Goal: Find specific page/section: Find specific page/section

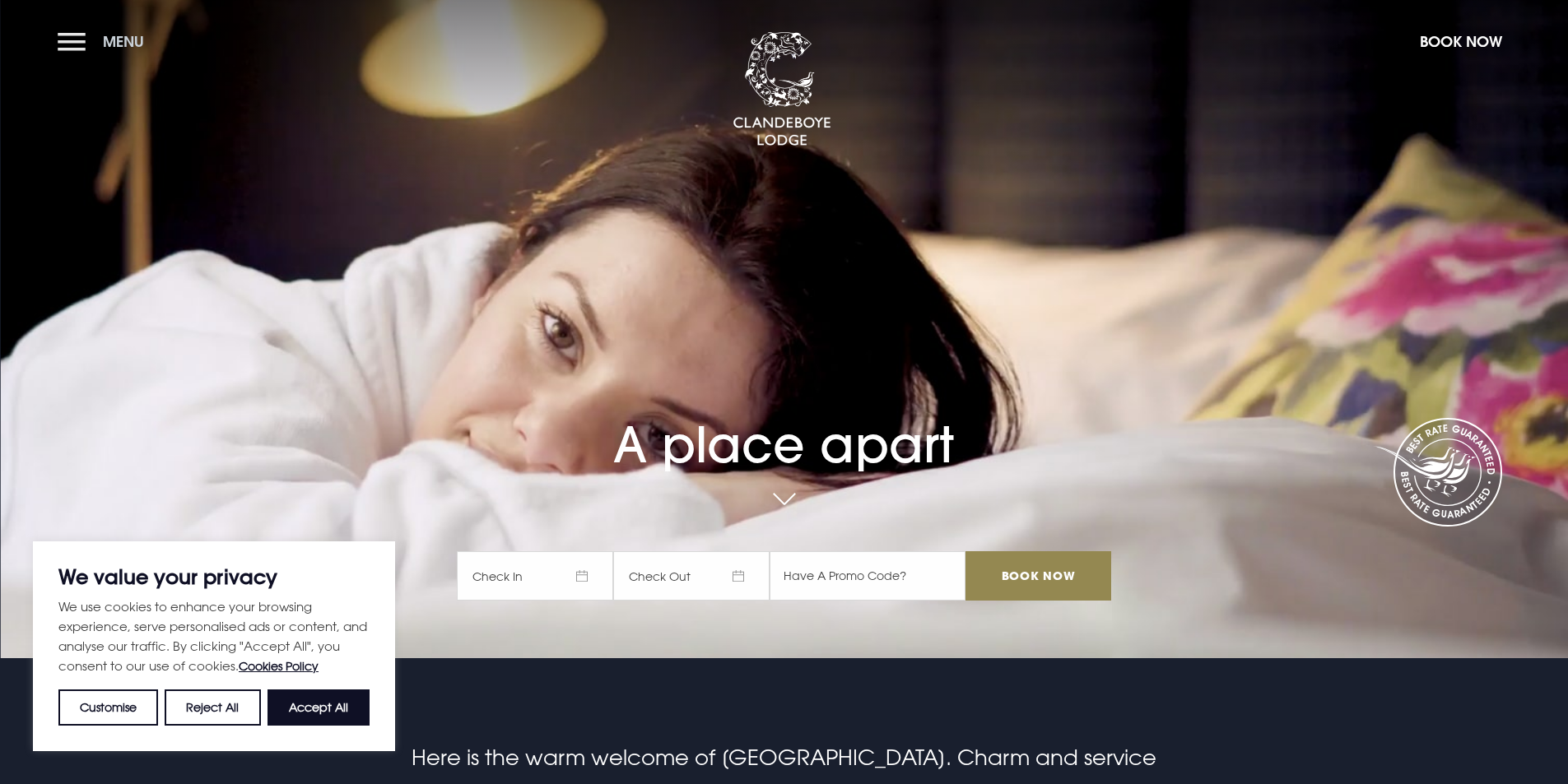
click at [76, 45] on button "Menu" at bounding box center [105, 41] width 94 height 35
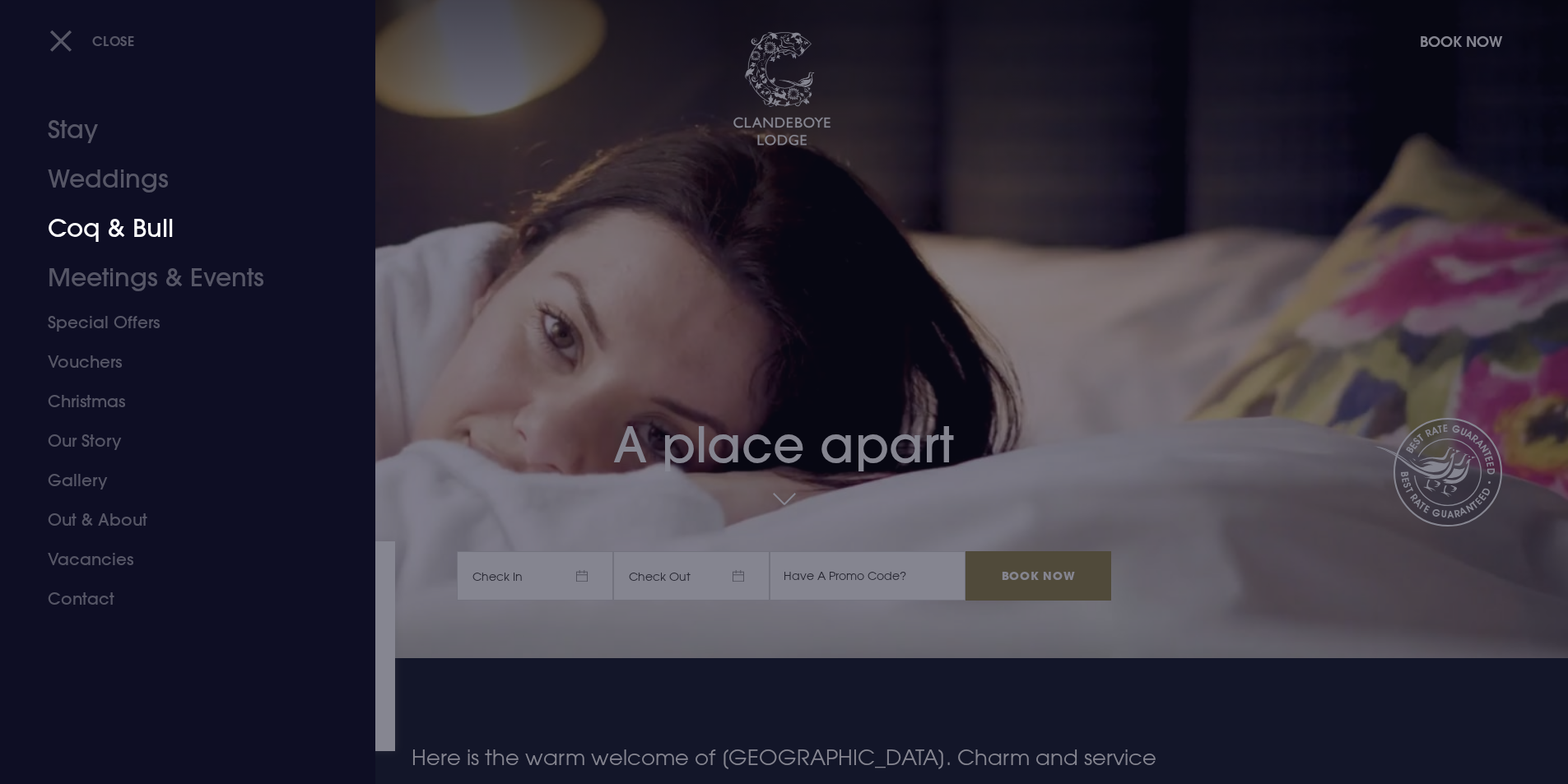
click at [114, 224] on link "Coq & Bull" at bounding box center [178, 228] width 260 height 50
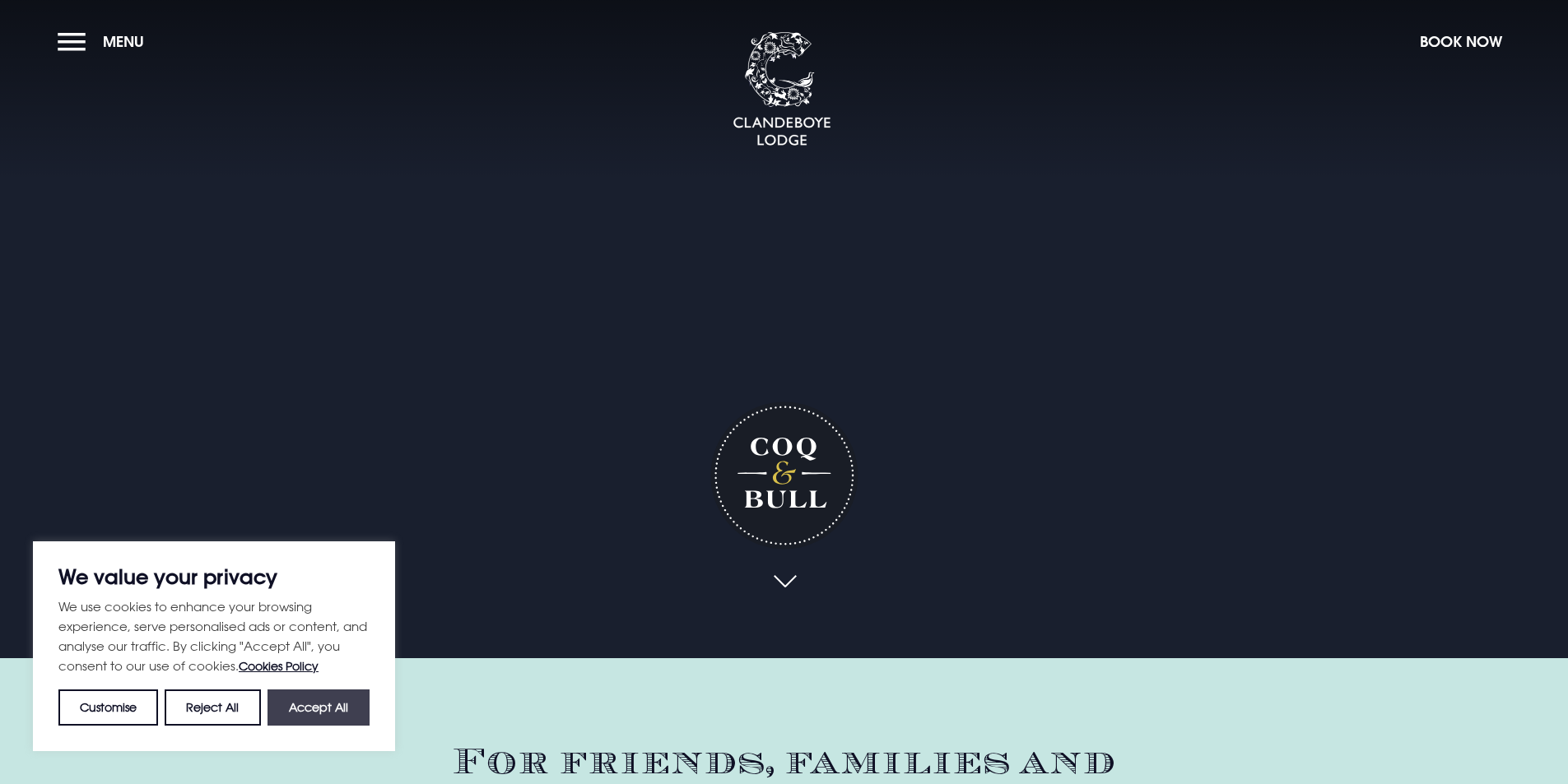
click at [345, 707] on button "Accept All" at bounding box center [318, 707] width 102 height 36
checkbox input "true"
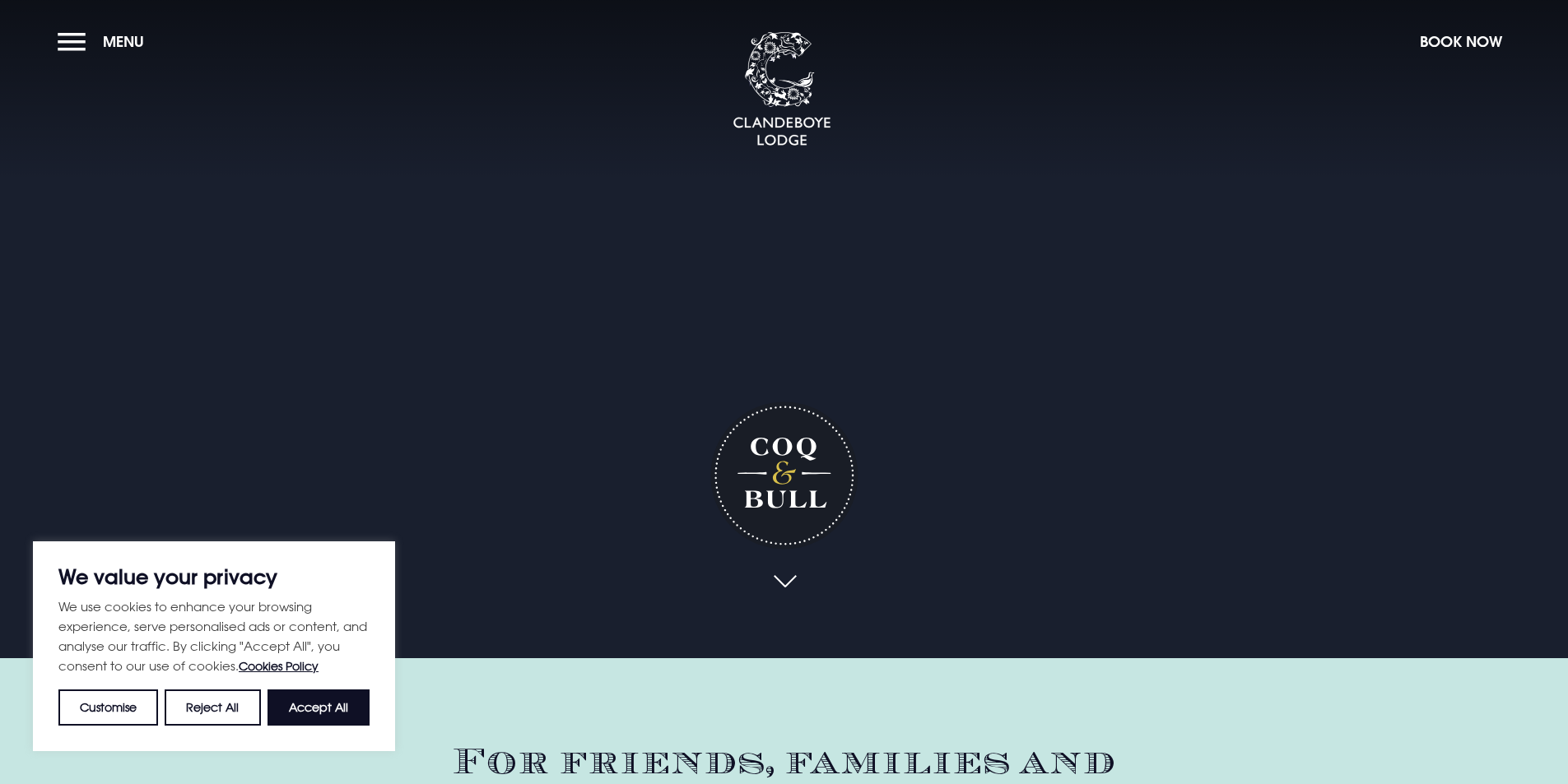
checkbox input "true"
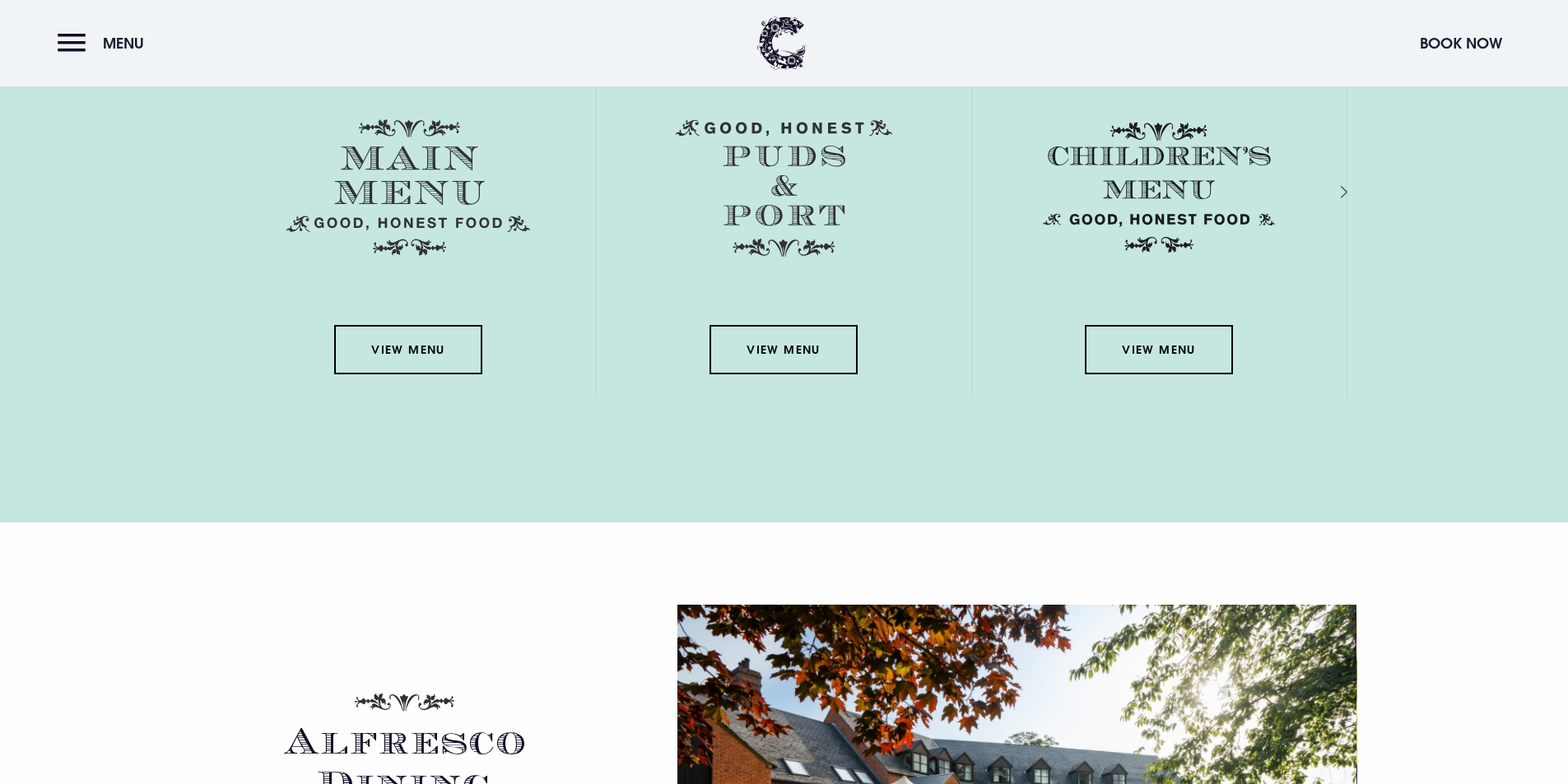
scroll to position [2304, 0]
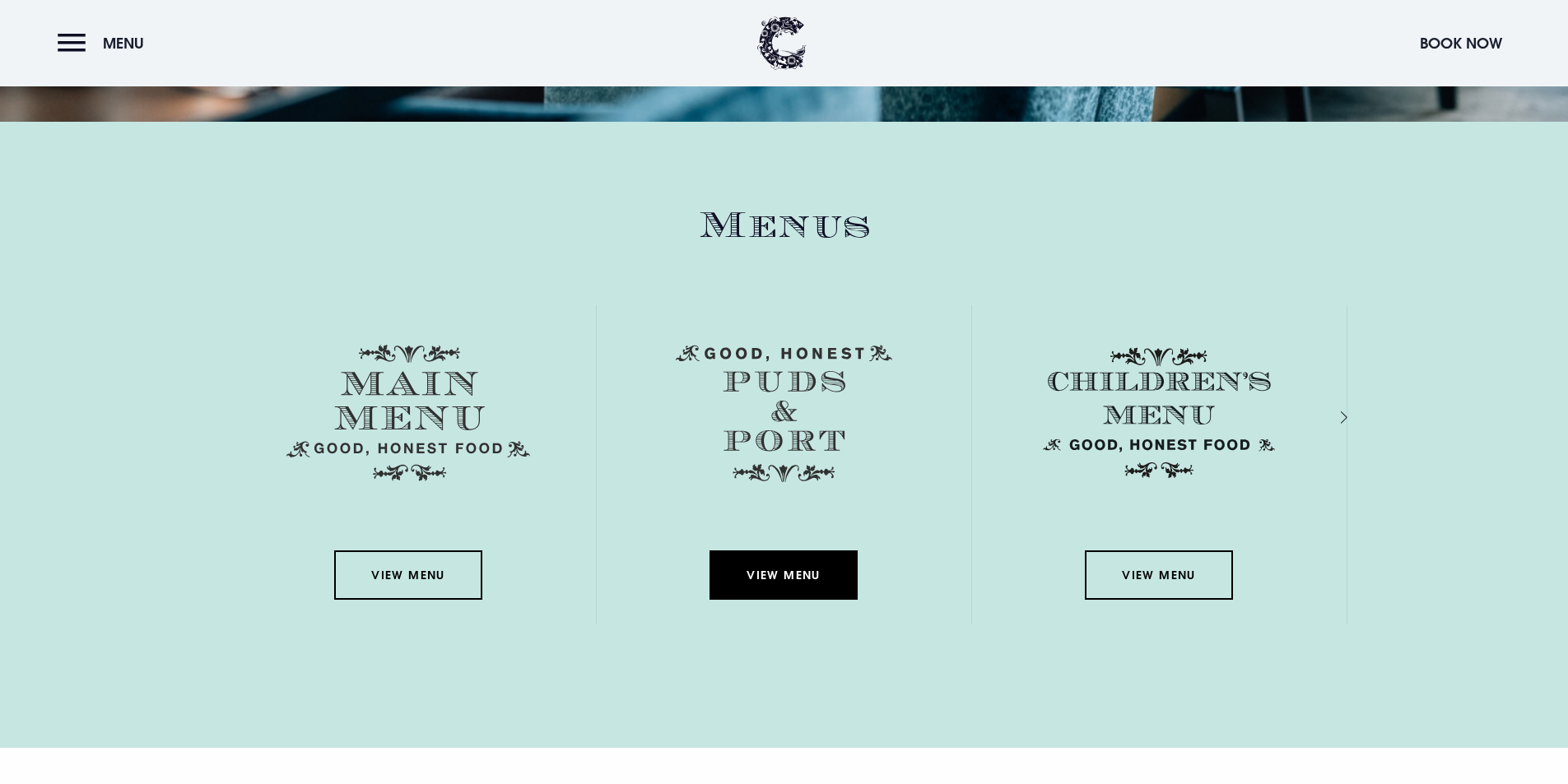
click at [794, 575] on link "View Menu" at bounding box center [784, 575] width 148 height 50
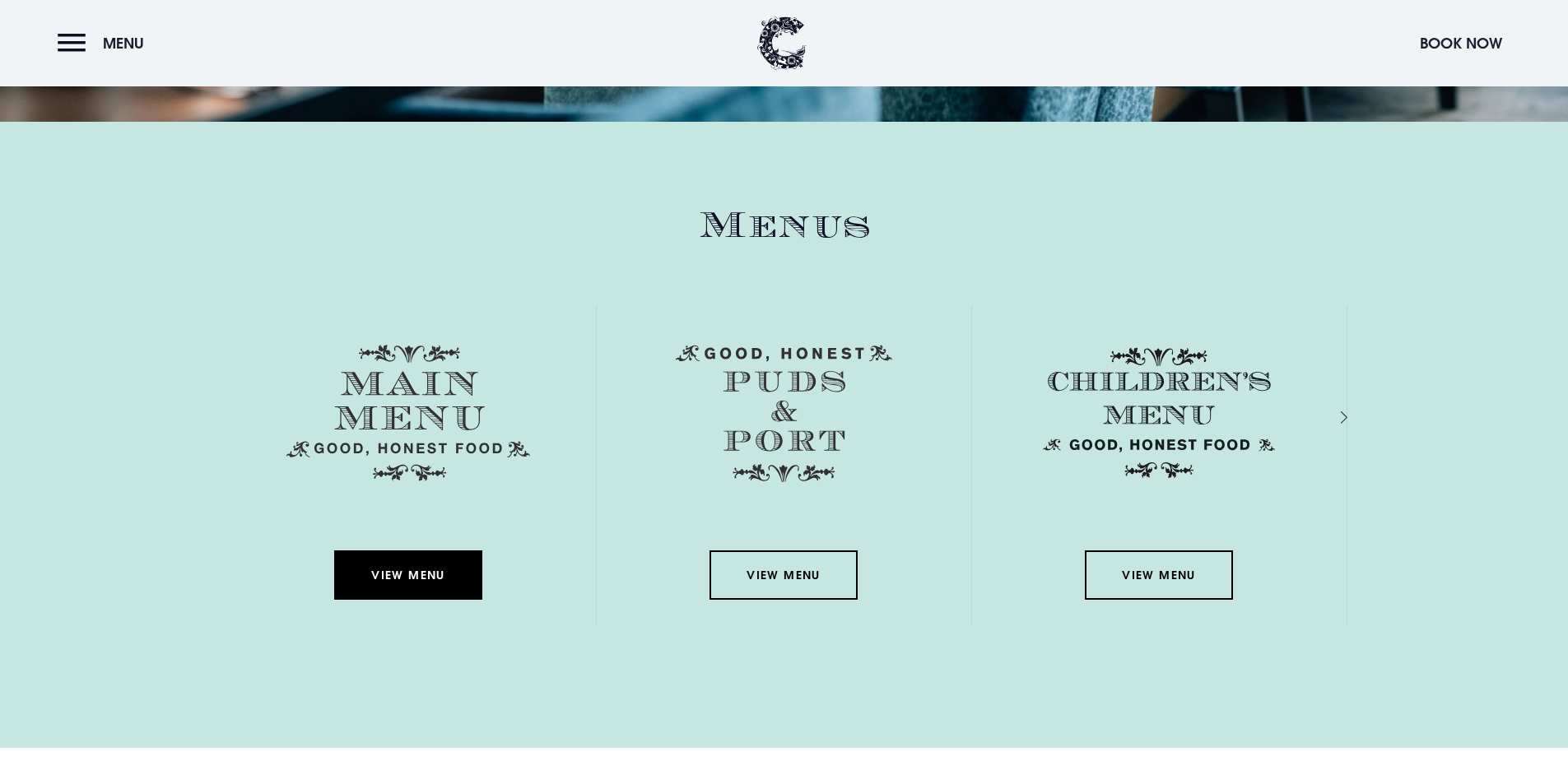
click at [423, 570] on link "View Menu" at bounding box center [408, 575] width 148 height 50
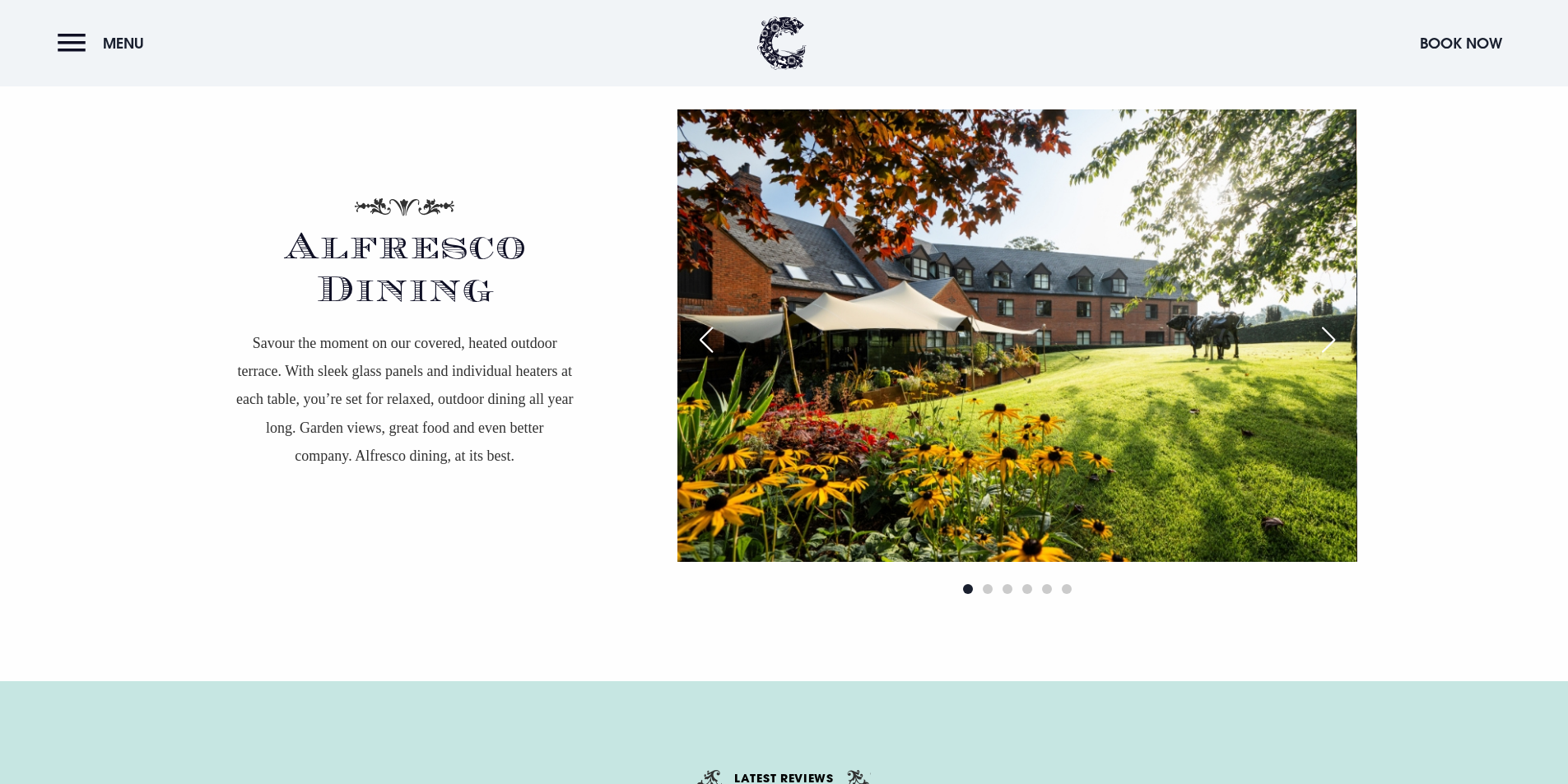
scroll to position [2962, 0]
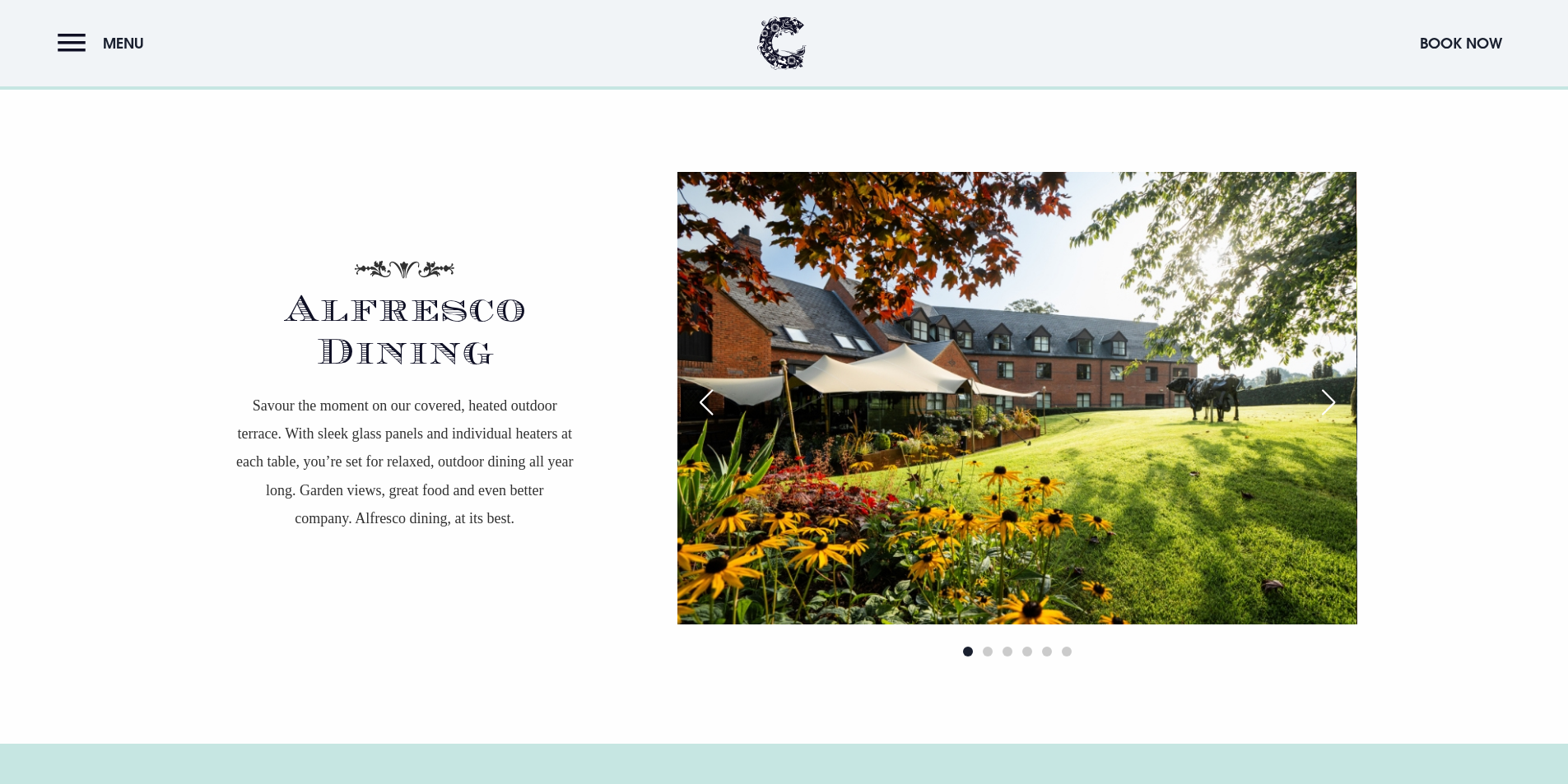
click at [1328, 391] on div "Next slide" at bounding box center [1328, 402] width 41 height 36
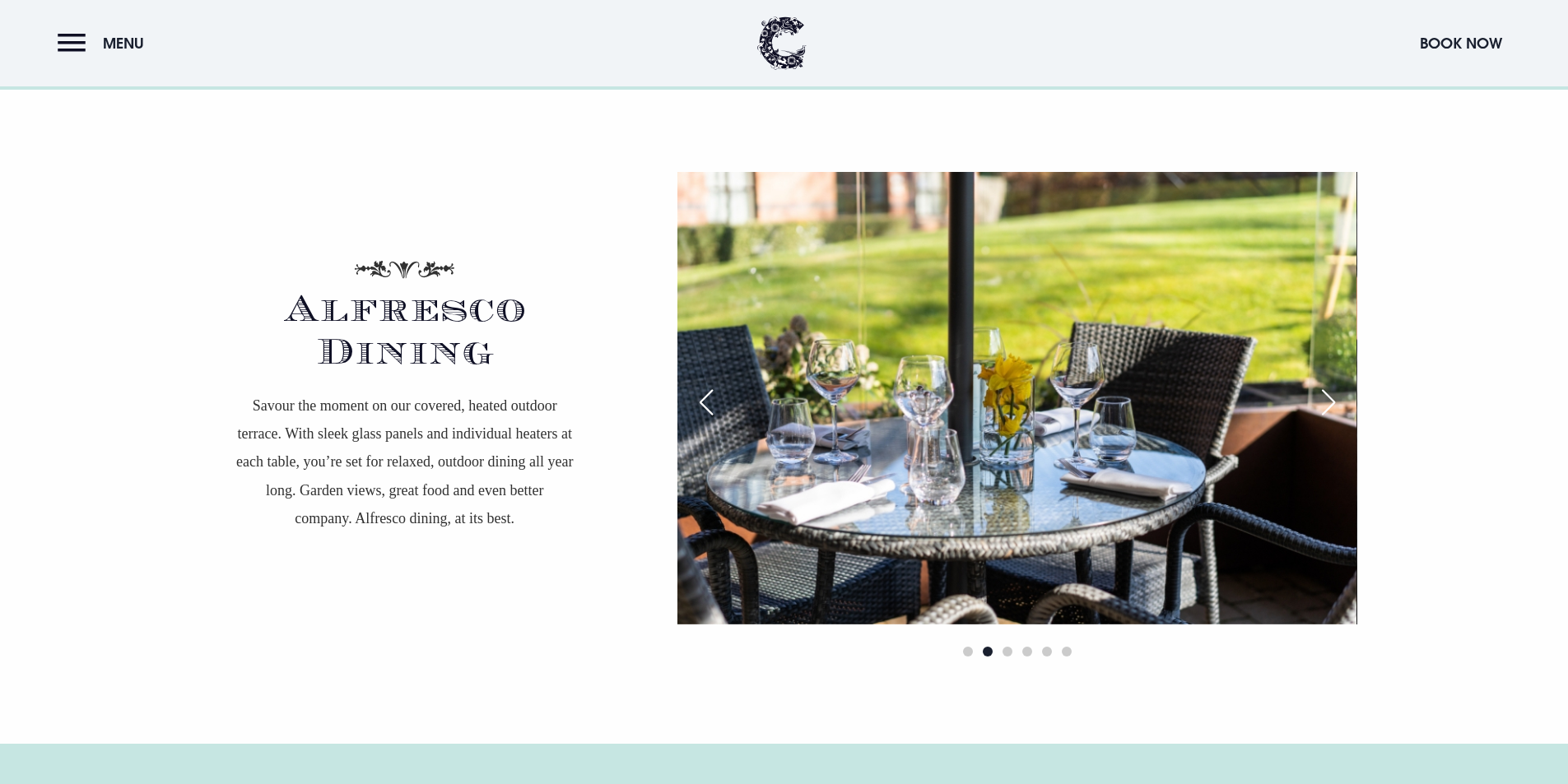
click at [1328, 393] on div "Next slide" at bounding box center [1328, 402] width 41 height 36
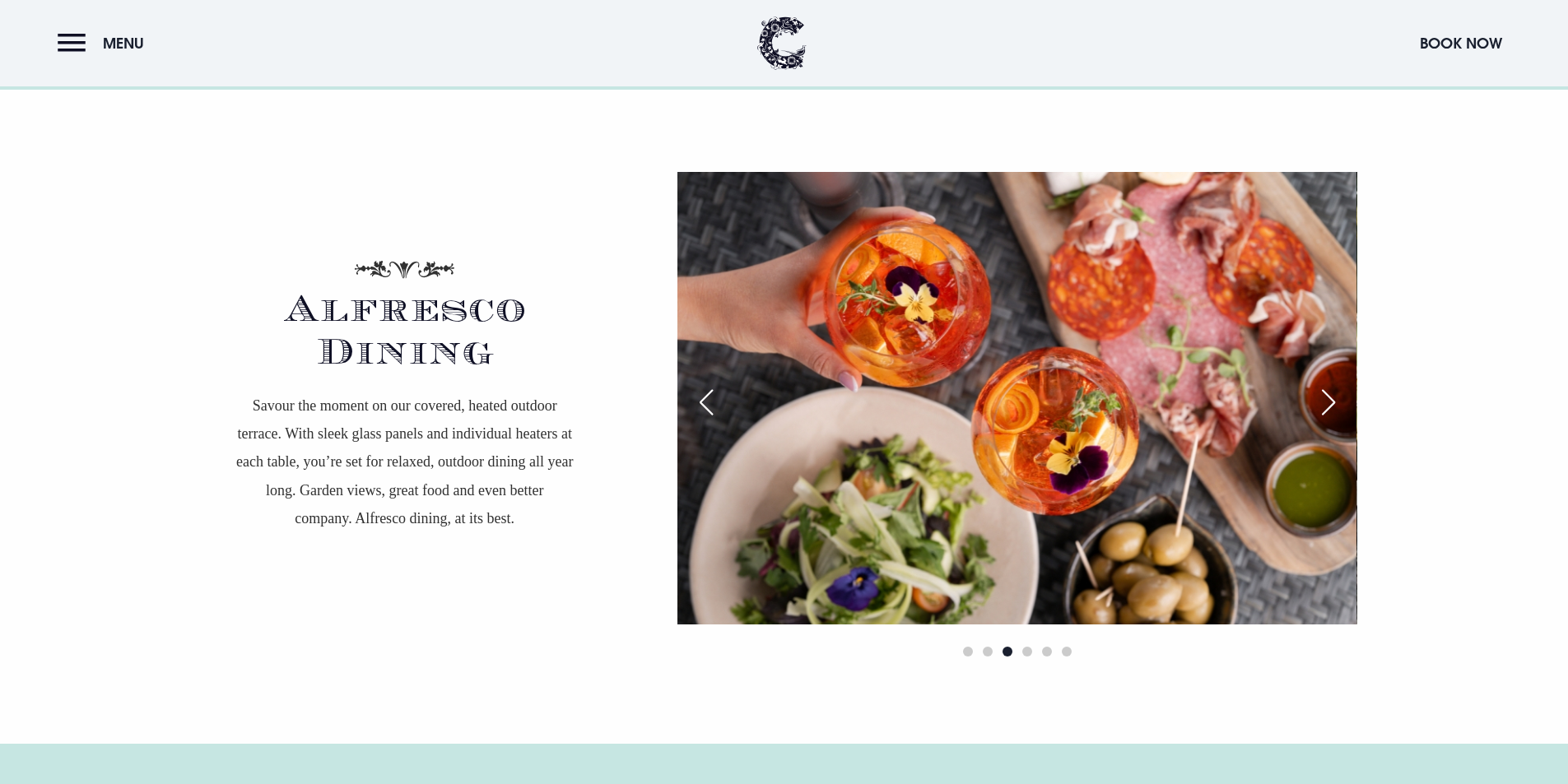
click at [1328, 393] on div "Next slide" at bounding box center [1328, 402] width 41 height 36
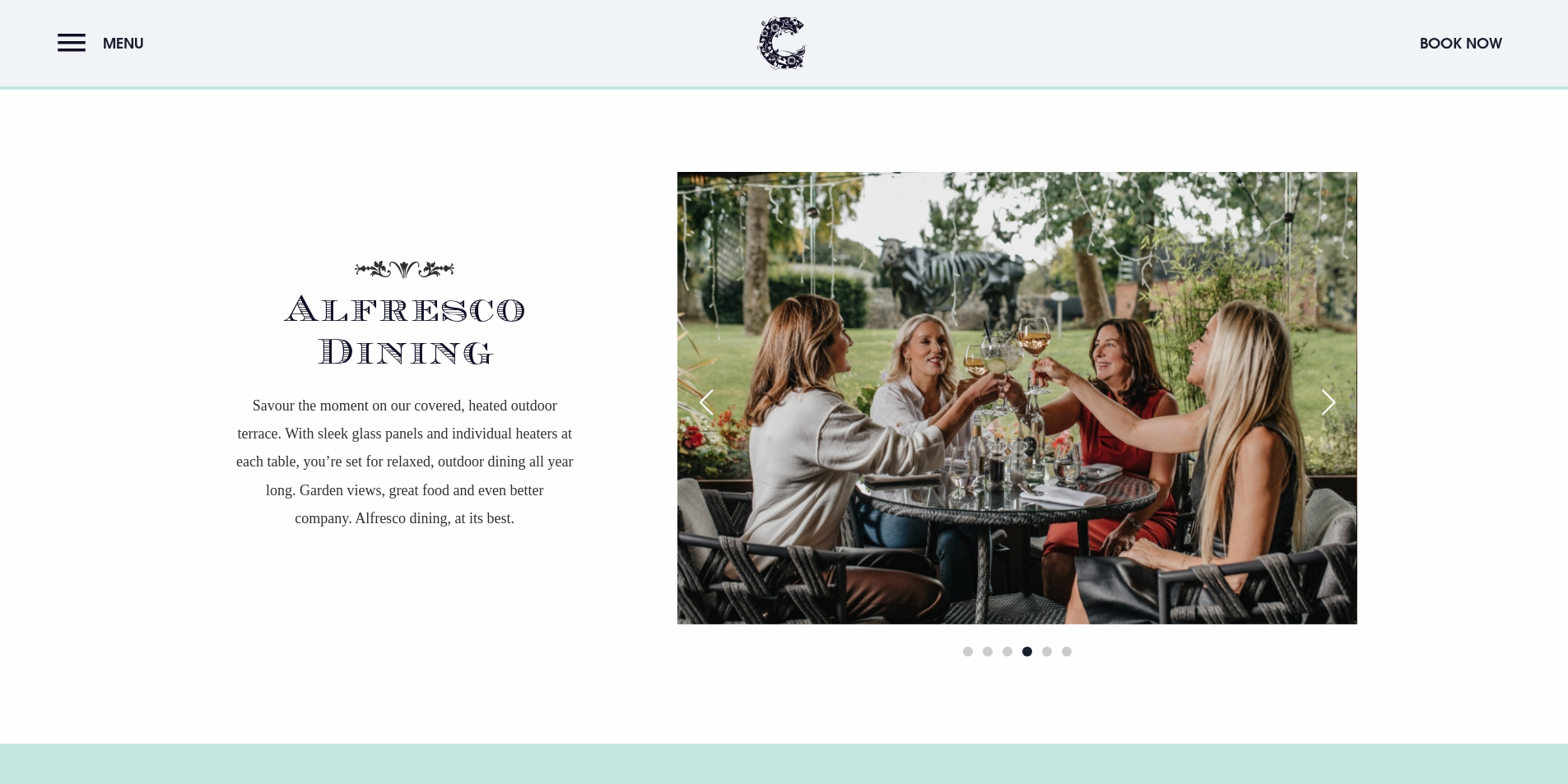
click at [1328, 393] on div "Next slide" at bounding box center [1328, 402] width 41 height 36
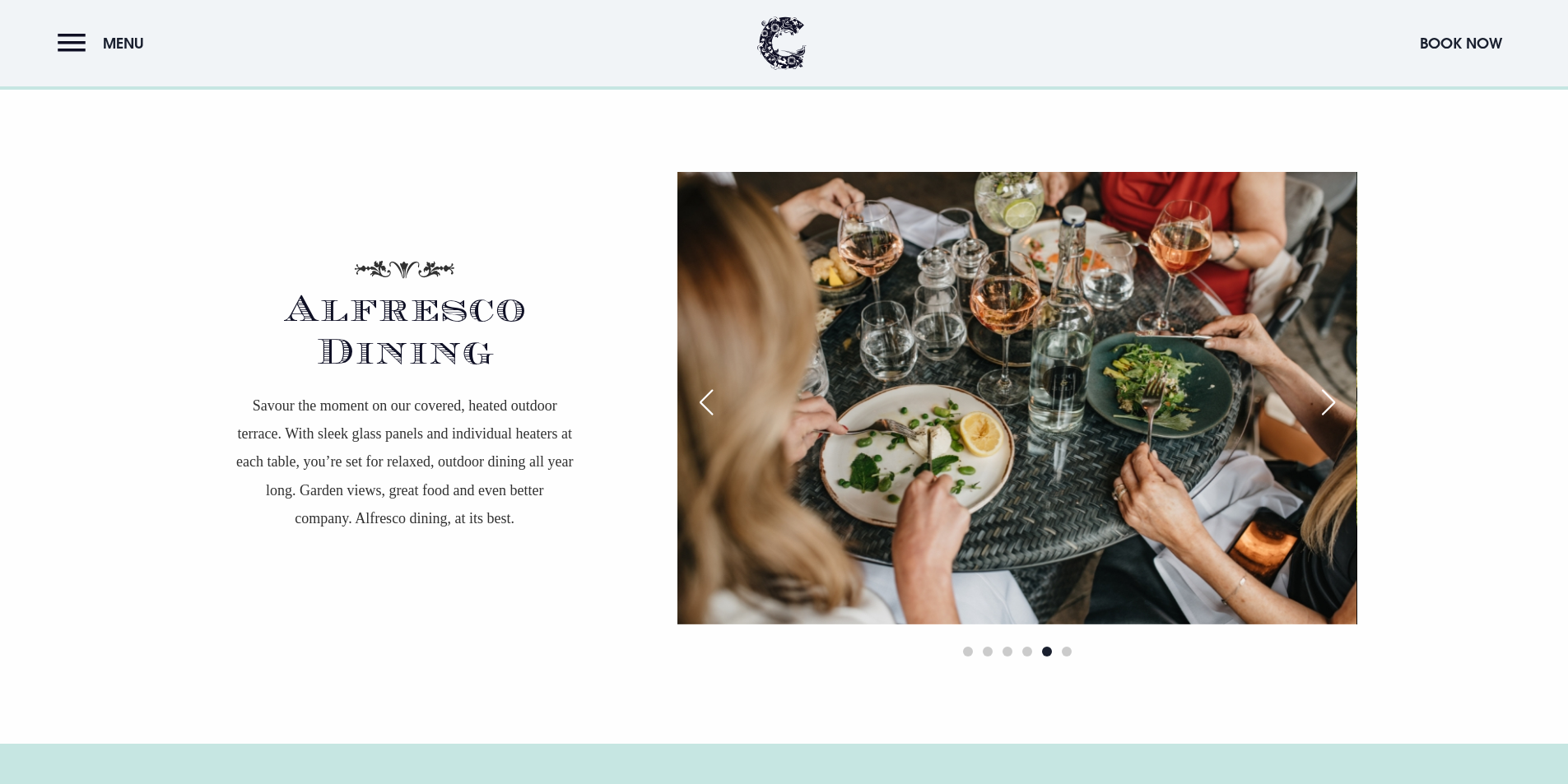
click at [1328, 393] on div "Next slide" at bounding box center [1328, 402] width 41 height 36
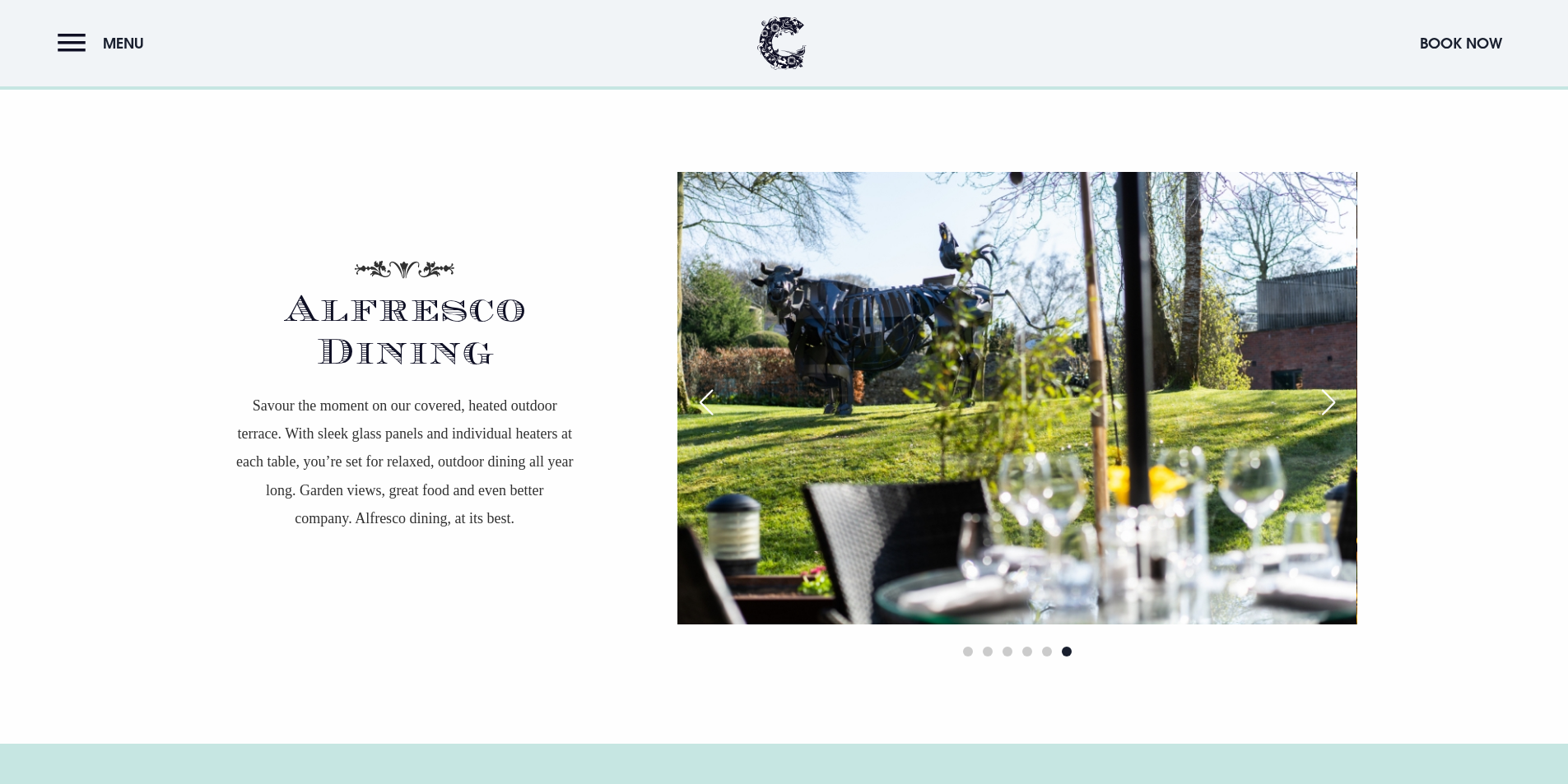
click at [1328, 393] on div "Next slide" at bounding box center [1328, 402] width 41 height 36
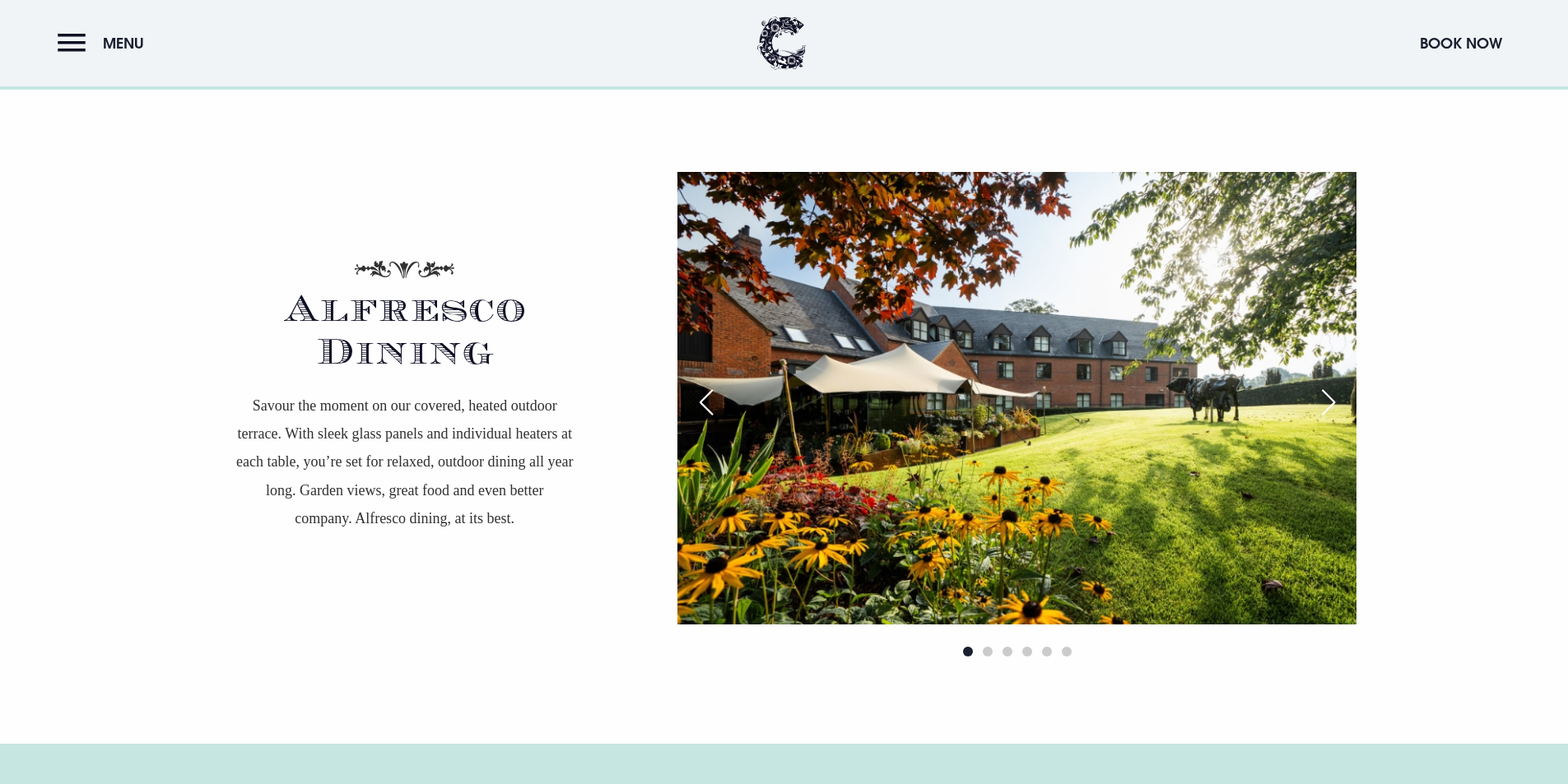
click at [1328, 393] on div "Next slide" at bounding box center [1328, 402] width 41 height 36
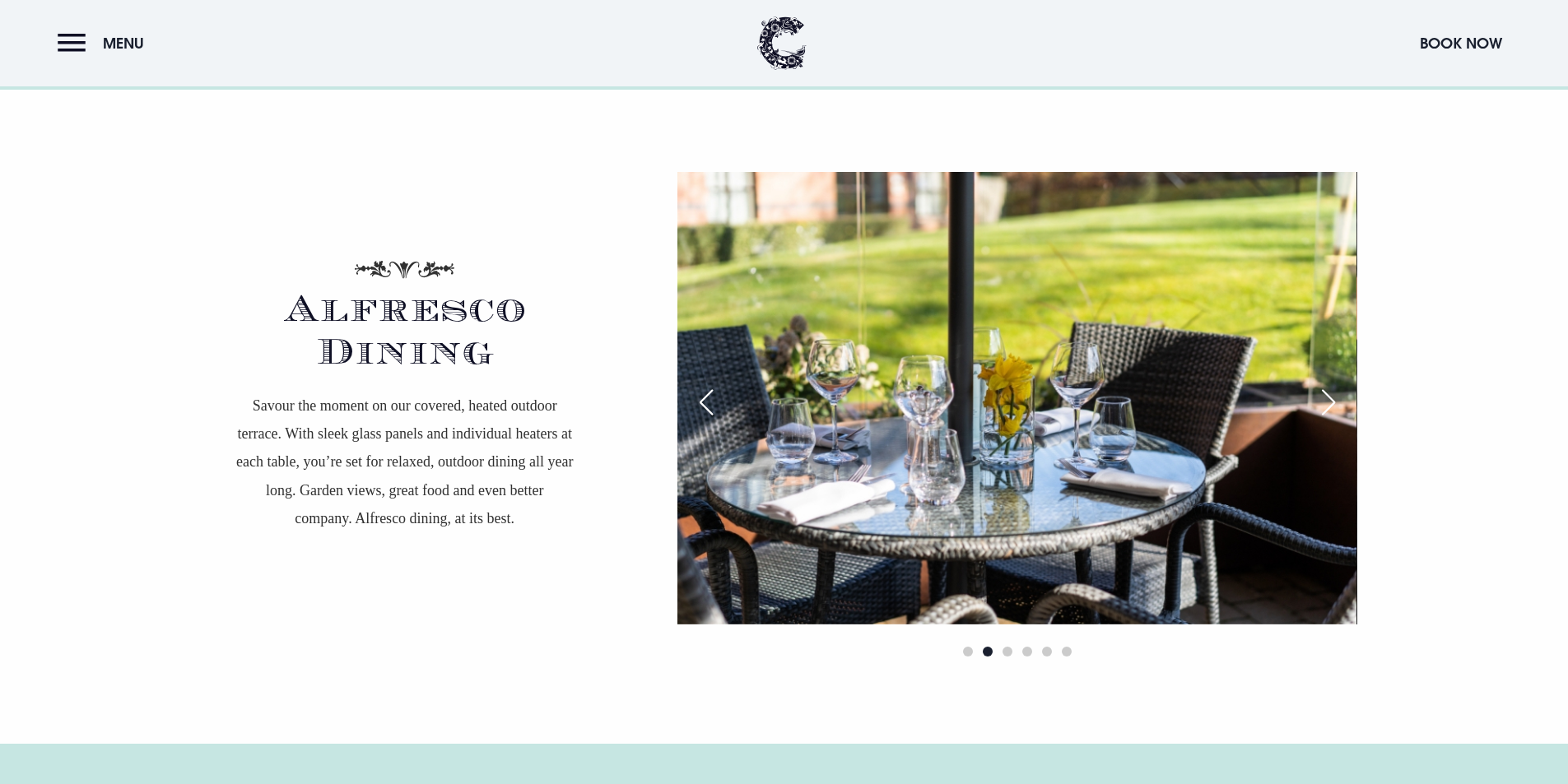
click at [1328, 393] on div "Next slide" at bounding box center [1328, 402] width 41 height 36
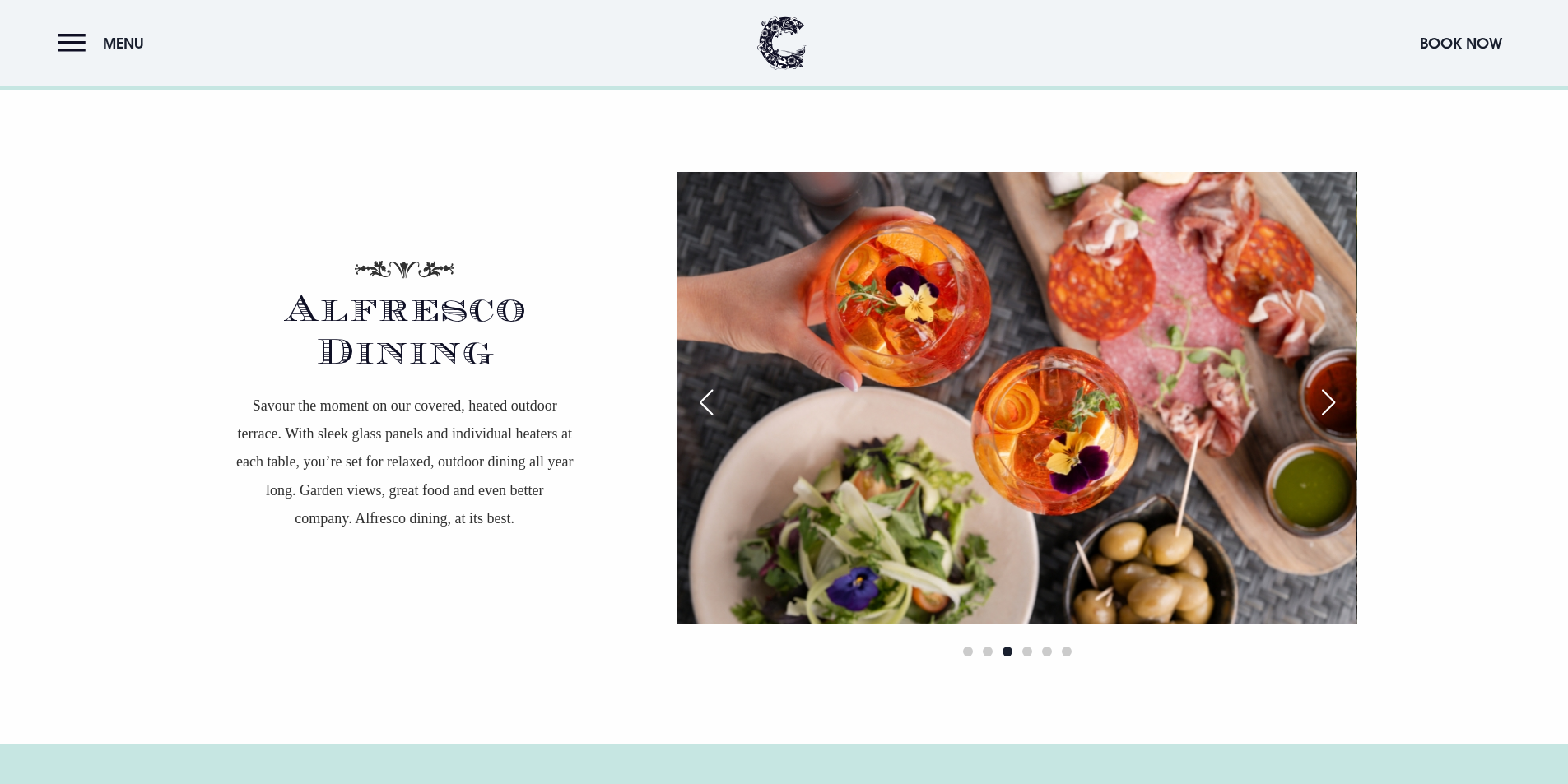
click at [1328, 393] on div "Next slide" at bounding box center [1328, 402] width 41 height 36
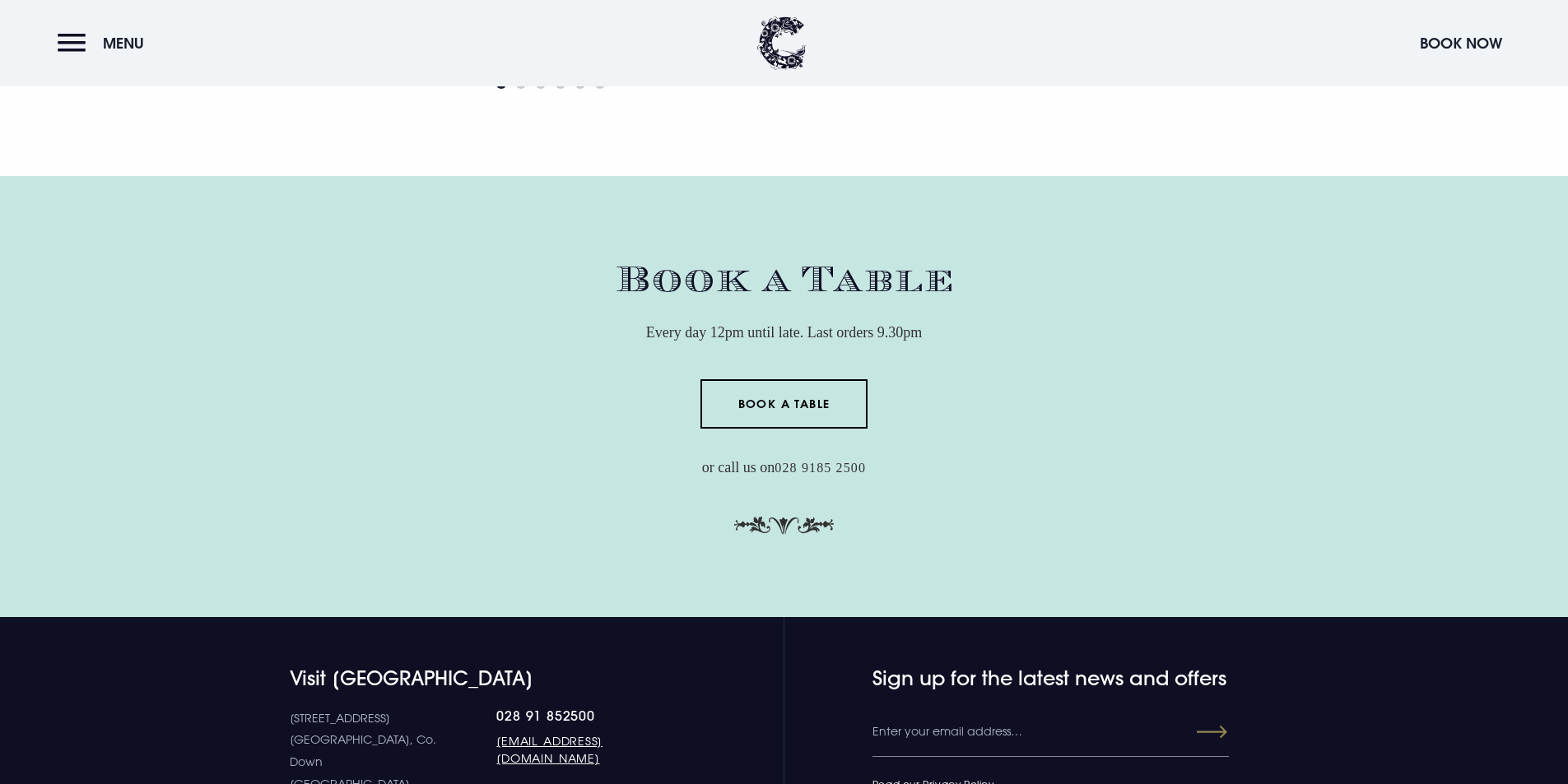
scroll to position [4862, 0]
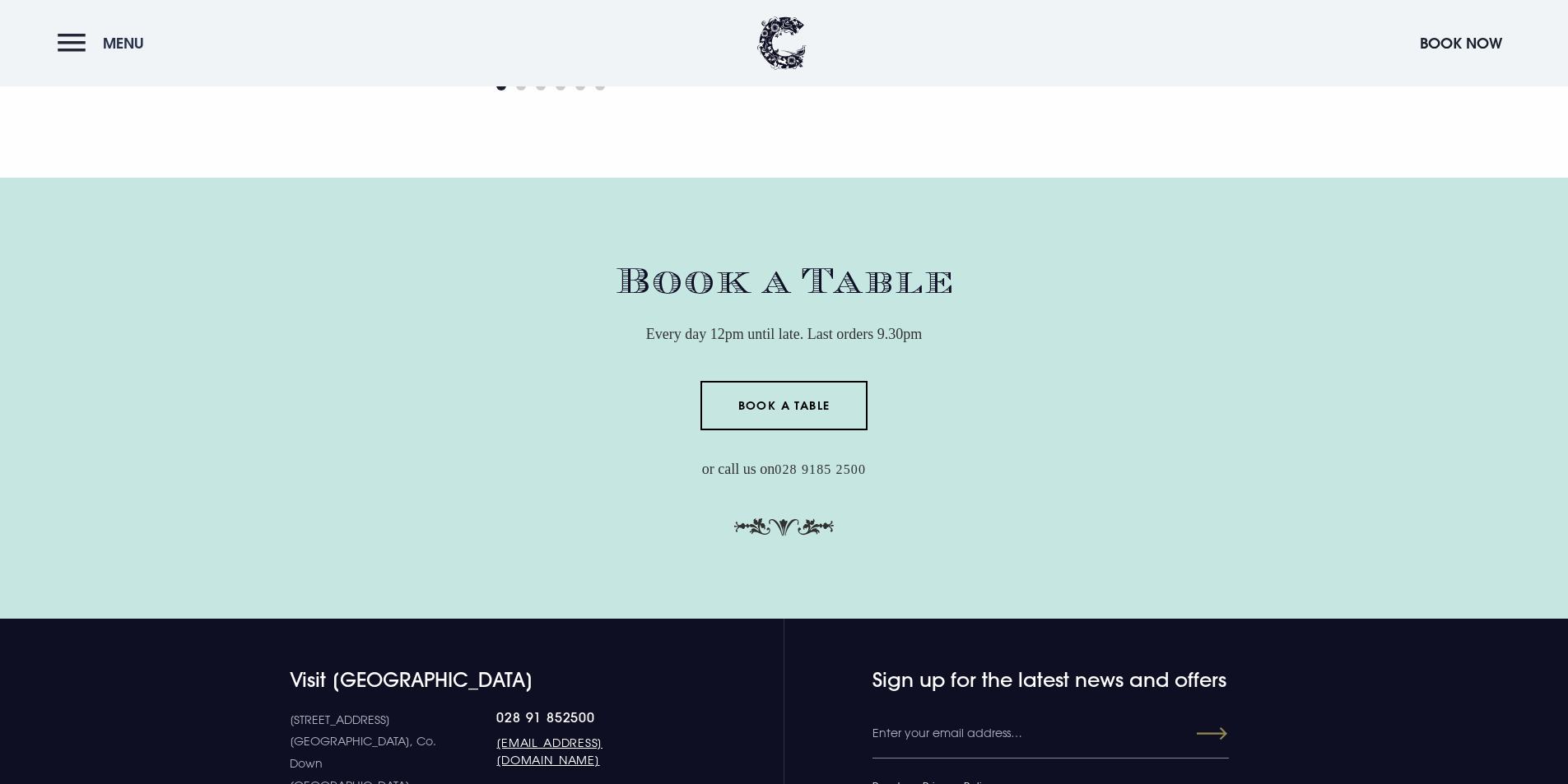
click at [66, 40] on button "Menu" at bounding box center [105, 43] width 94 height 35
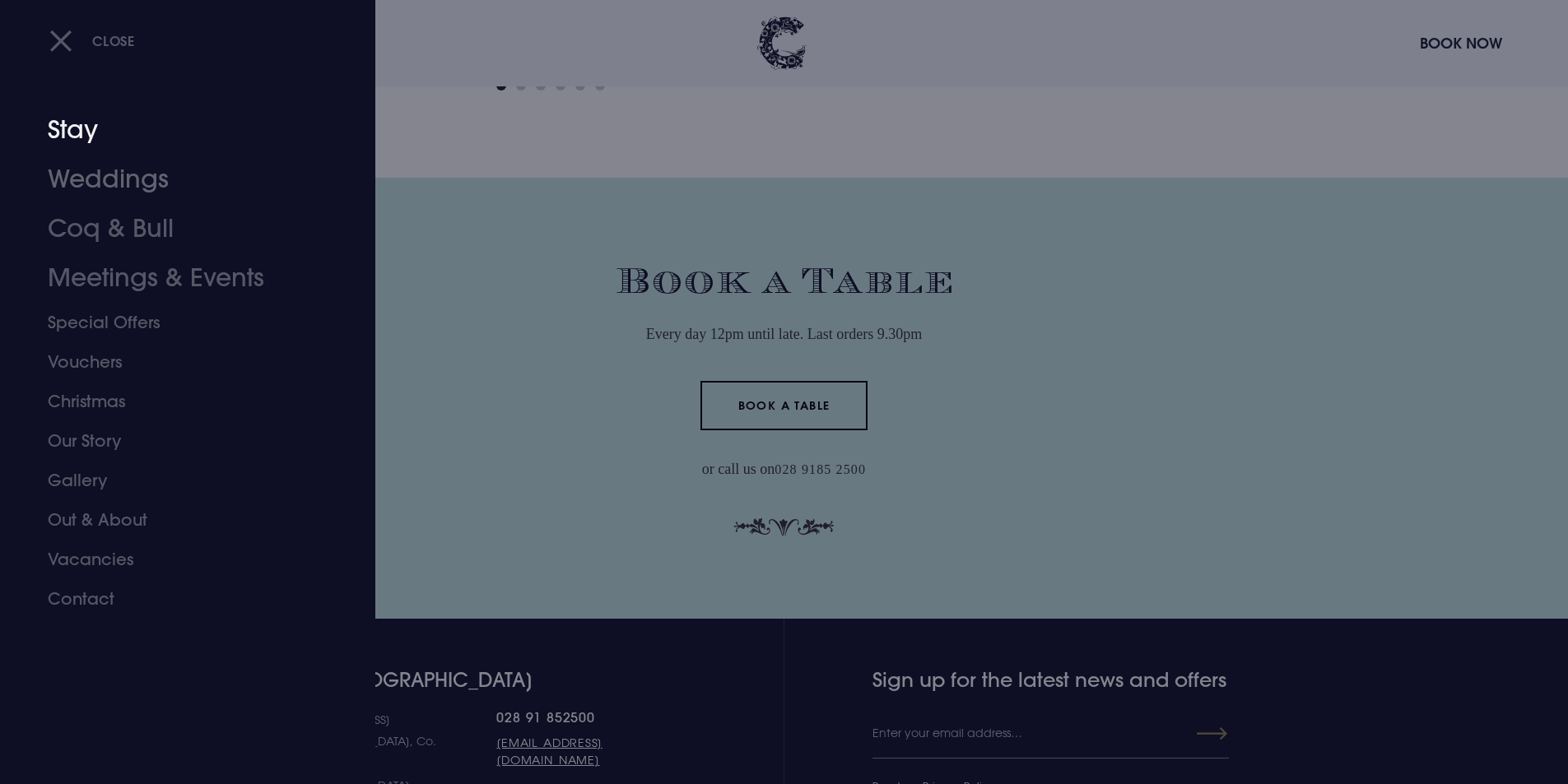
click at [87, 135] on link "Stay" at bounding box center [178, 130] width 260 height 50
